Goal: Task Accomplishment & Management: Use online tool/utility

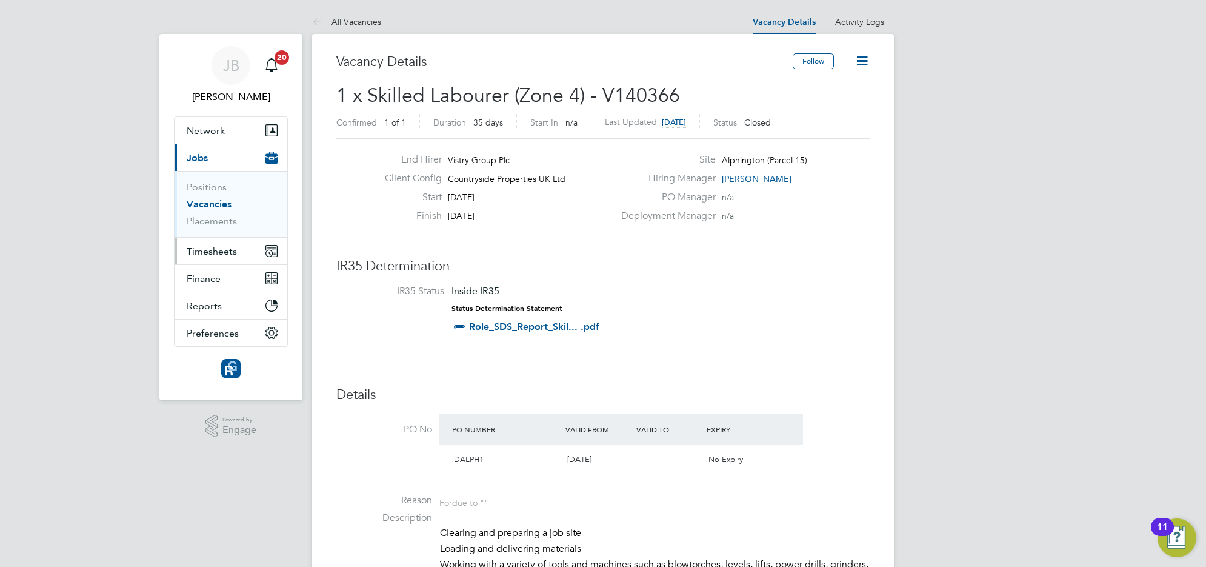
click at [207, 247] on span "Timesheets" at bounding box center [212, 251] width 50 height 12
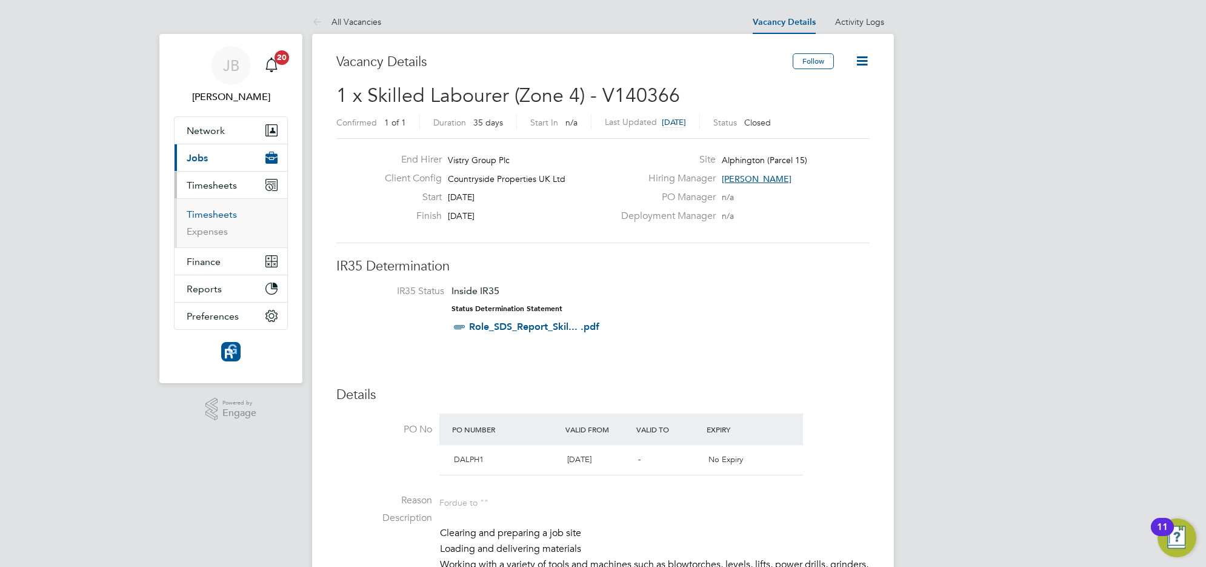
click at [211, 213] on link "Timesheets" at bounding box center [212, 214] width 50 height 12
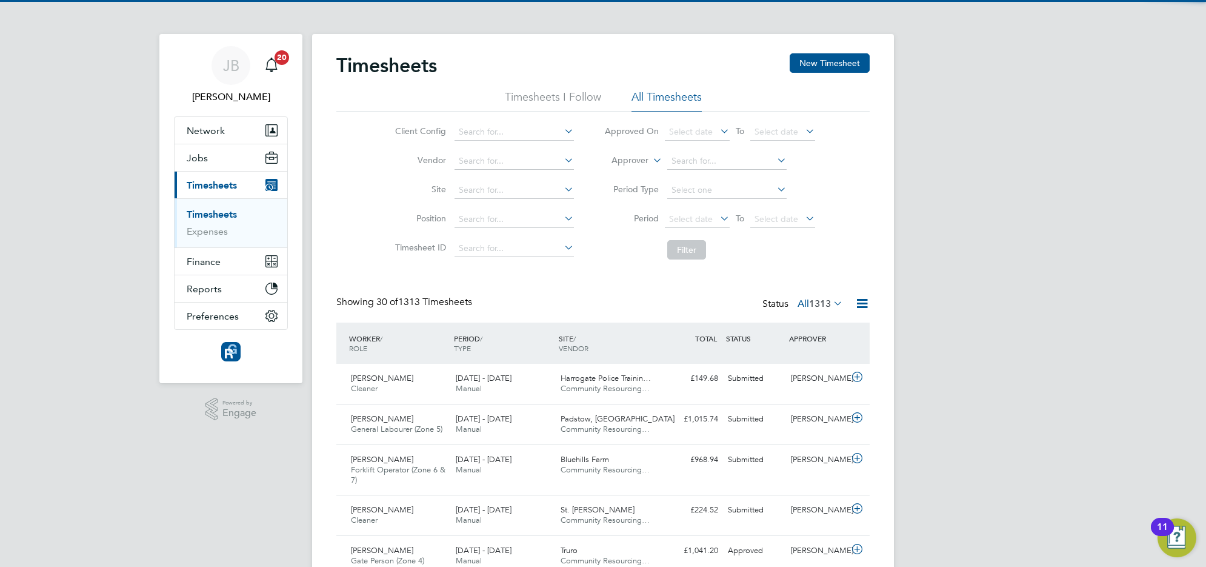
scroll to position [41, 105]
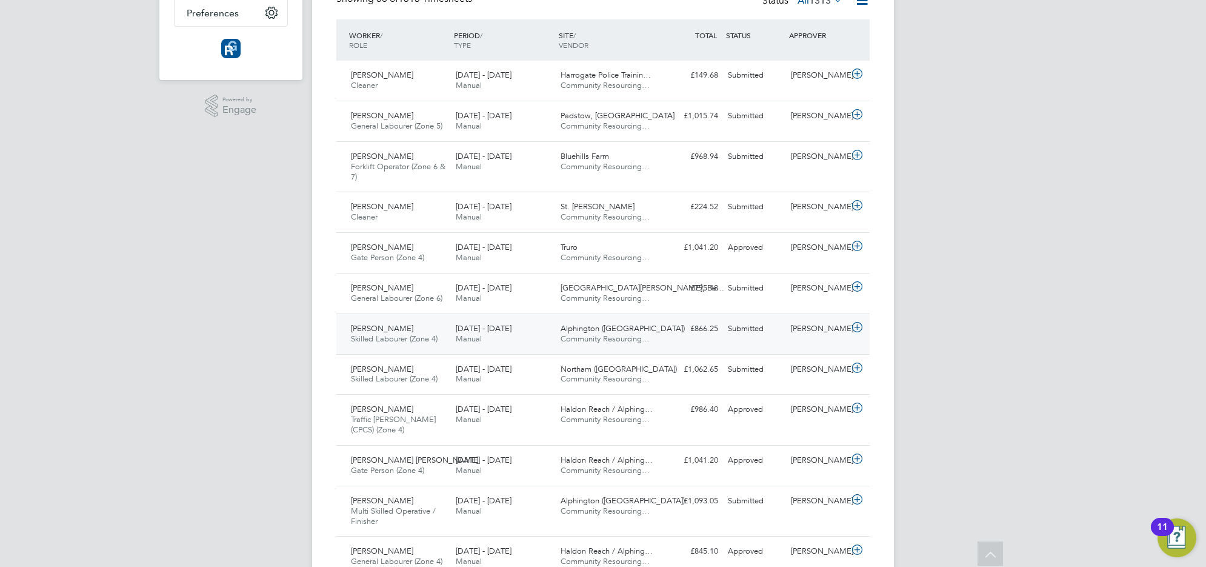
click at [395, 336] on span "Skilled Labourer (Zone 4)" at bounding box center [394, 338] width 87 height 10
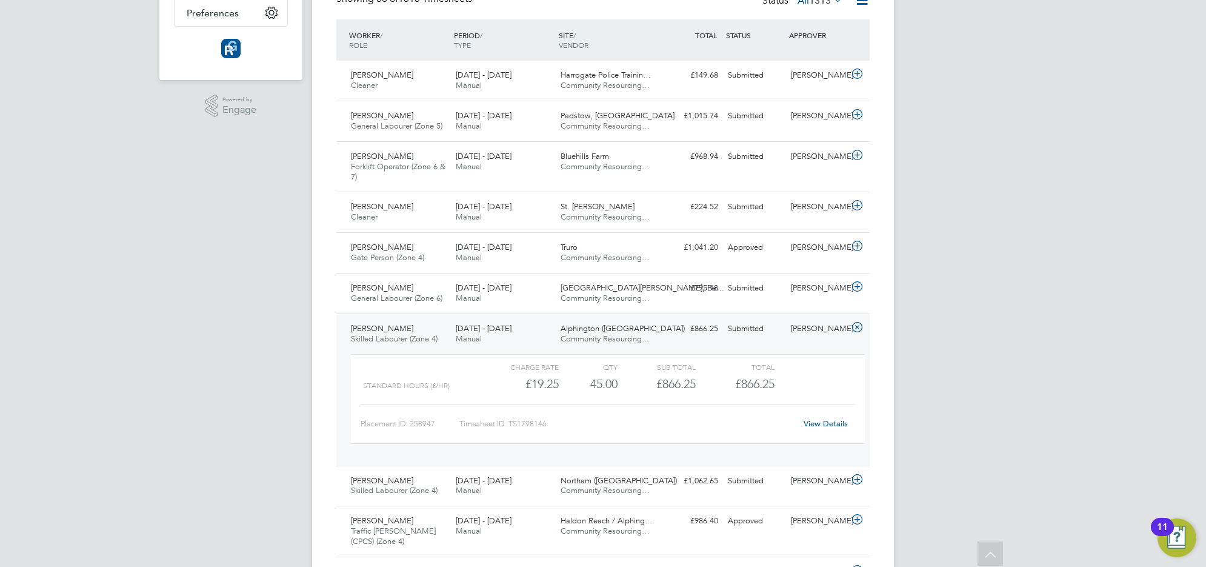
click at [395, 336] on span "Skilled Labourer (Zone 4)" at bounding box center [394, 338] width 87 height 10
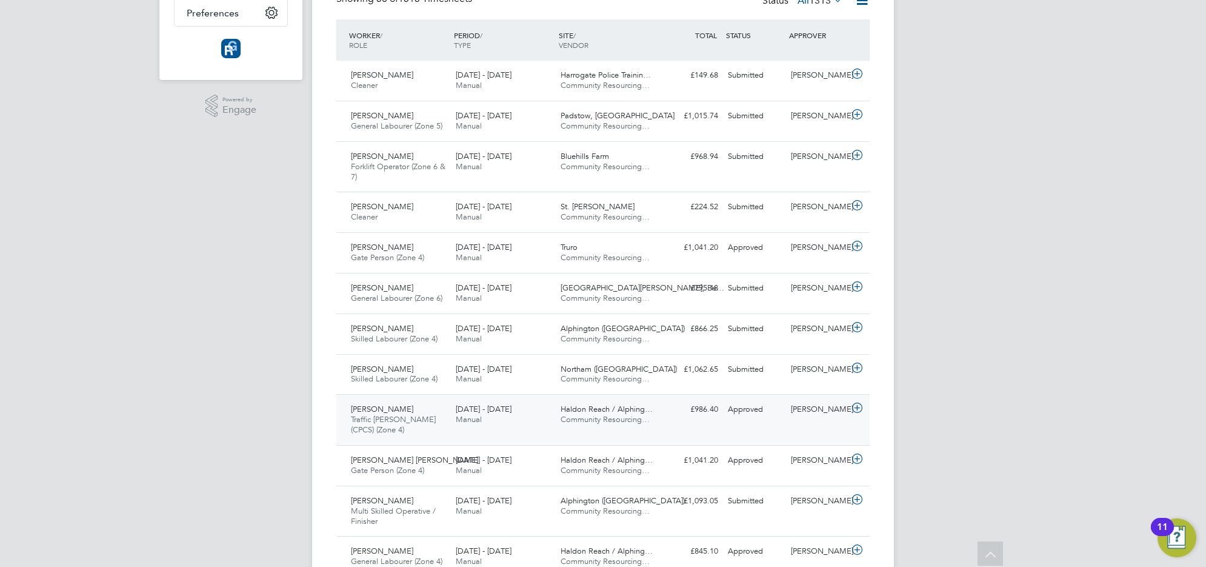
click at [415, 411] on div "[PERSON_NAME] Traffic [PERSON_NAME] (CPCS) (Zone 4) [DATE] - [DATE]" at bounding box center [398, 419] width 105 height 41
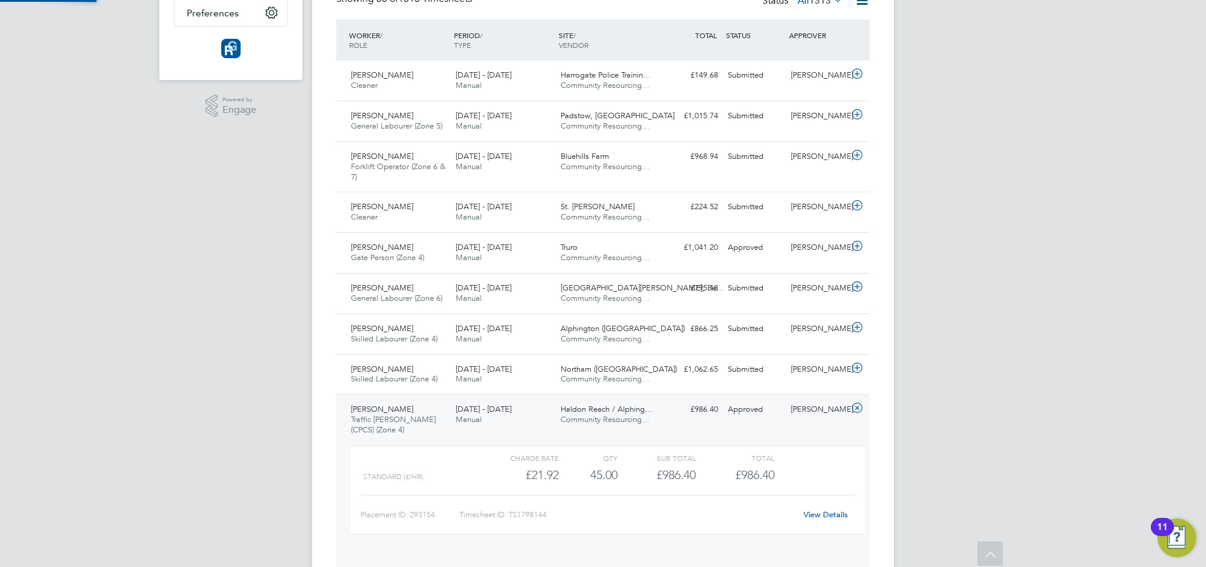
scroll to position [20, 118]
click at [402, 414] on span "[PERSON_NAME]" at bounding box center [382, 409] width 62 height 10
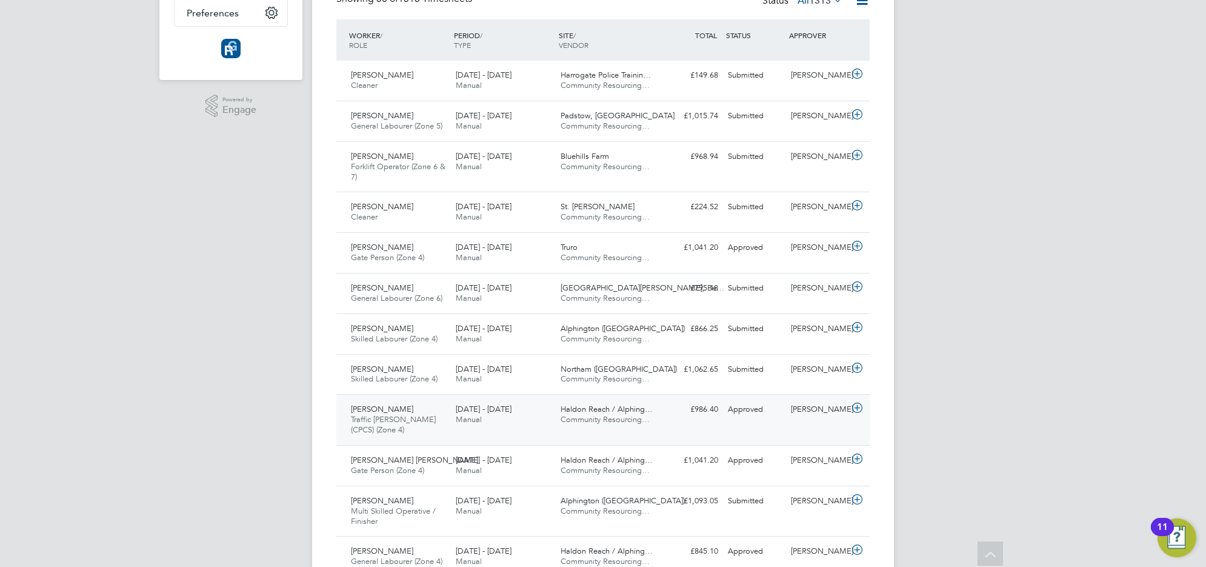
scroll to position [379, 0]
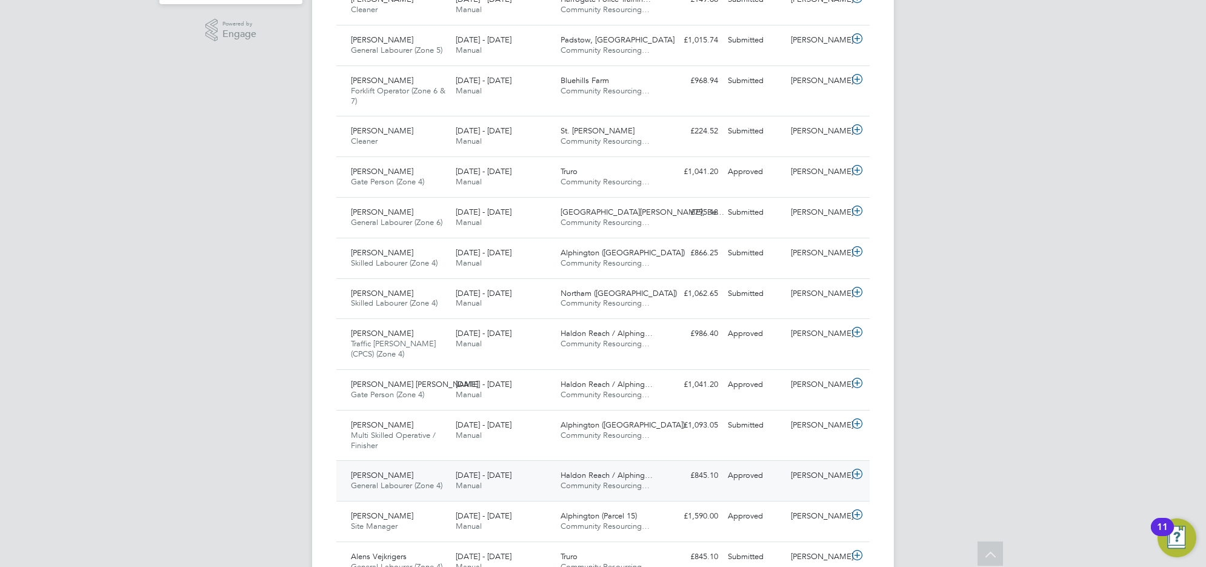
click at [410, 473] on div "[PERSON_NAME] General Labourer (Zone 4) [DATE] - [DATE]" at bounding box center [398, 480] width 105 height 30
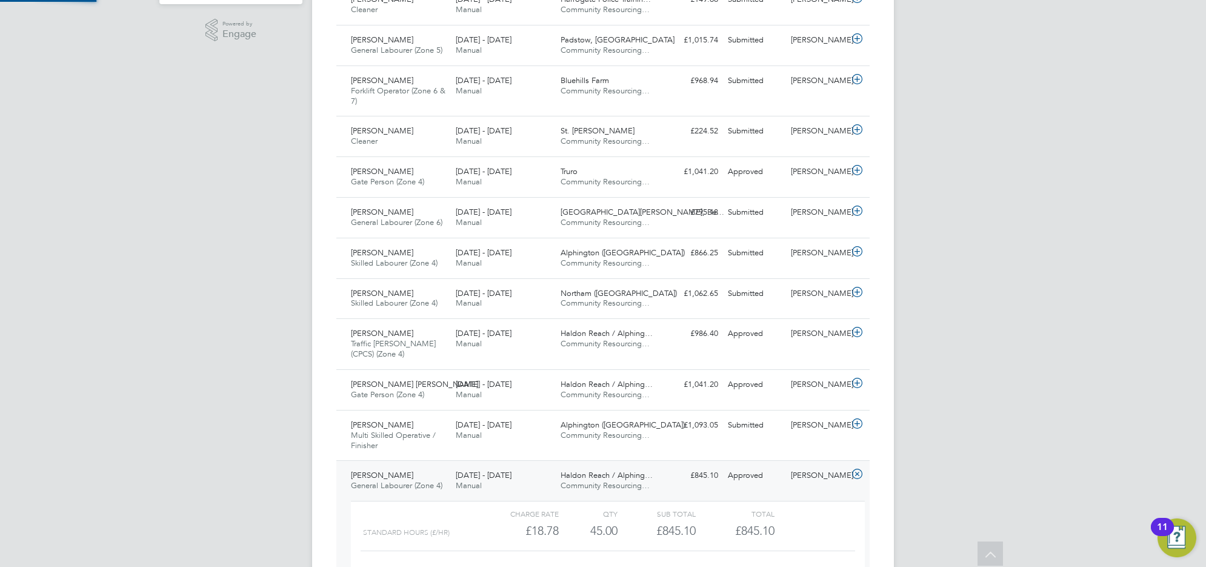
scroll to position [20, 118]
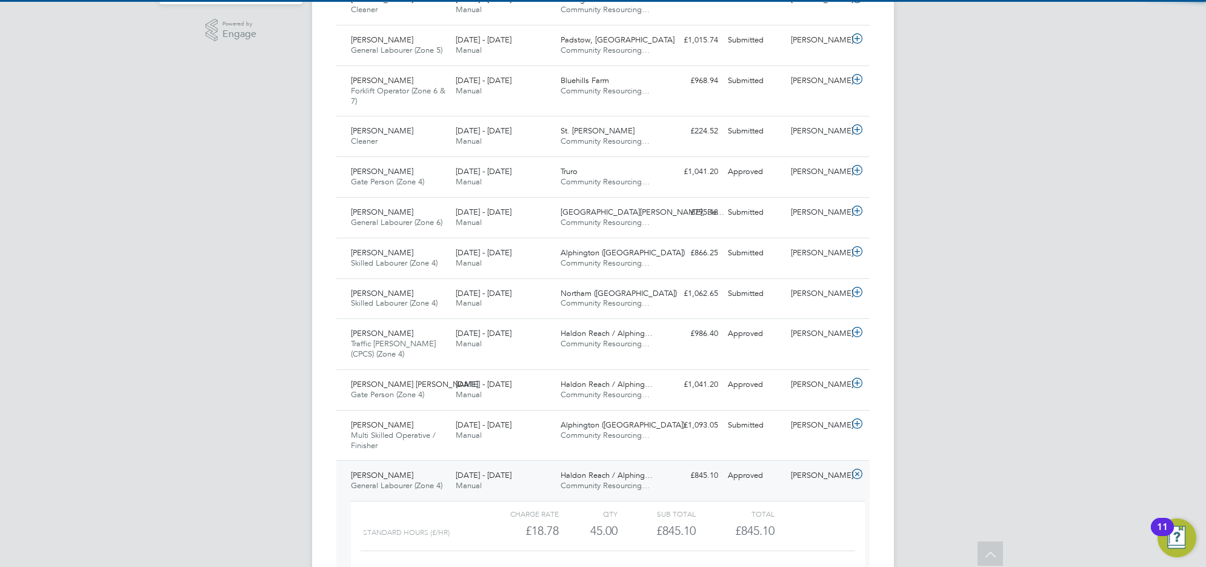
click at [408, 484] on span "General Labourer (Zone 4)" at bounding box center [397, 485] width 92 height 10
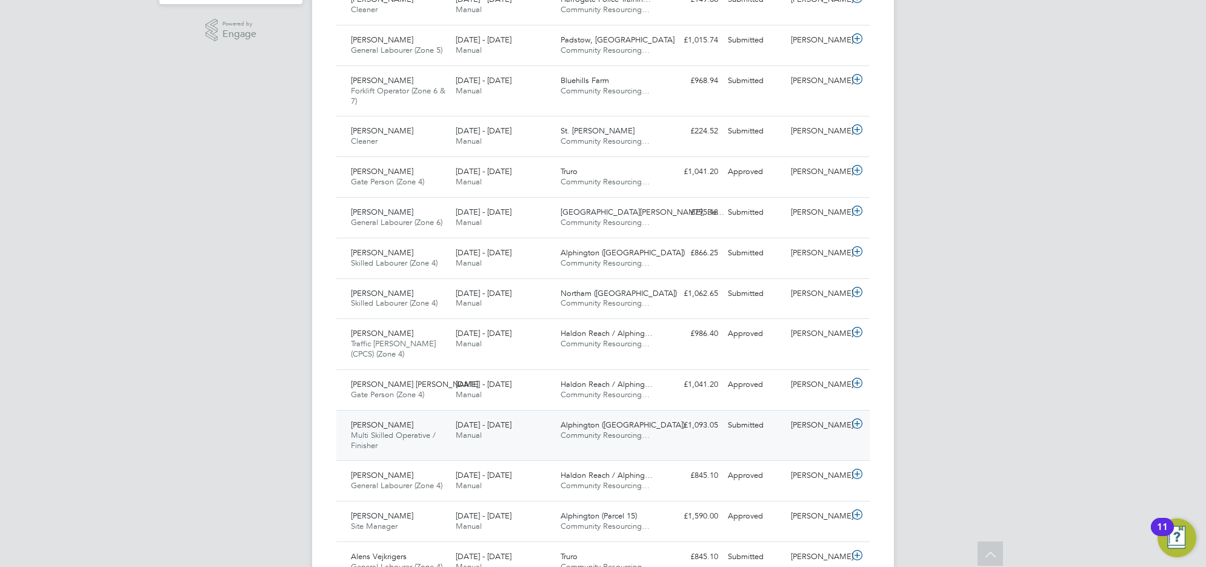
click at [374, 445] on span "Multi Skilled Operative / Finisher" at bounding box center [393, 440] width 85 height 21
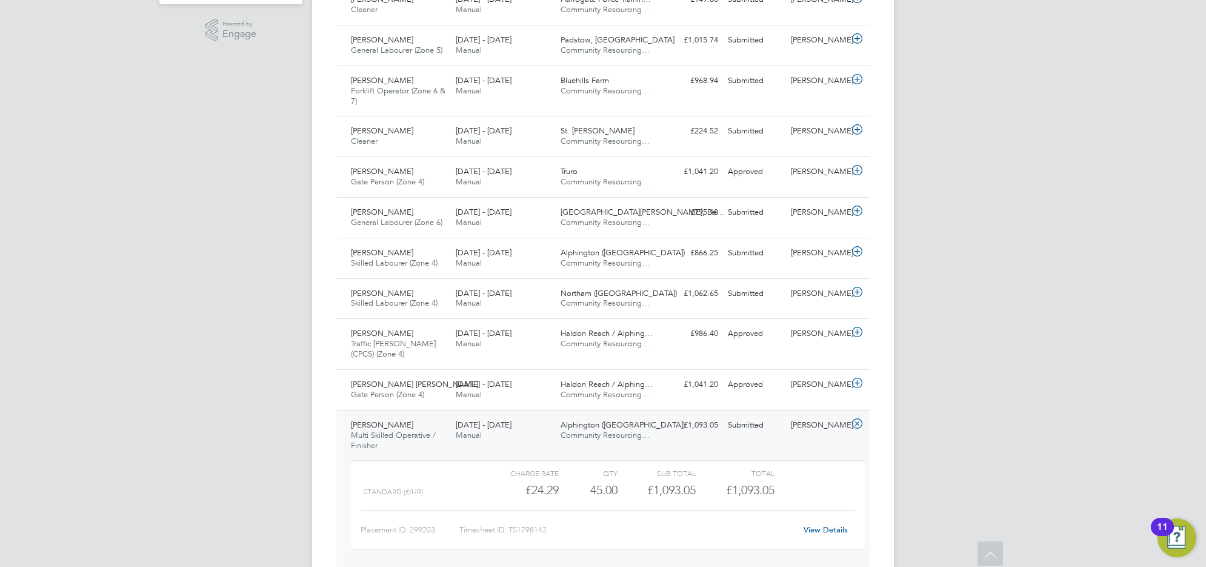
click at [387, 438] on span "Multi Skilled Operative / Finisher" at bounding box center [393, 440] width 85 height 21
